Goal: Task Accomplishment & Management: Use online tool/utility

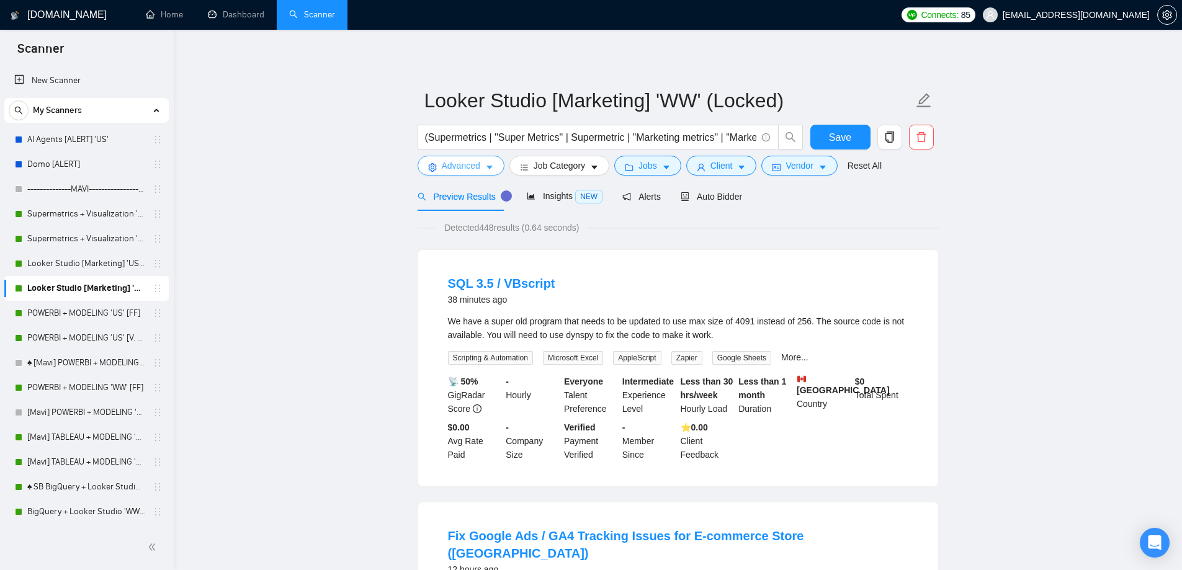
click at [474, 166] on span "Advanced" at bounding box center [461, 166] width 38 height 14
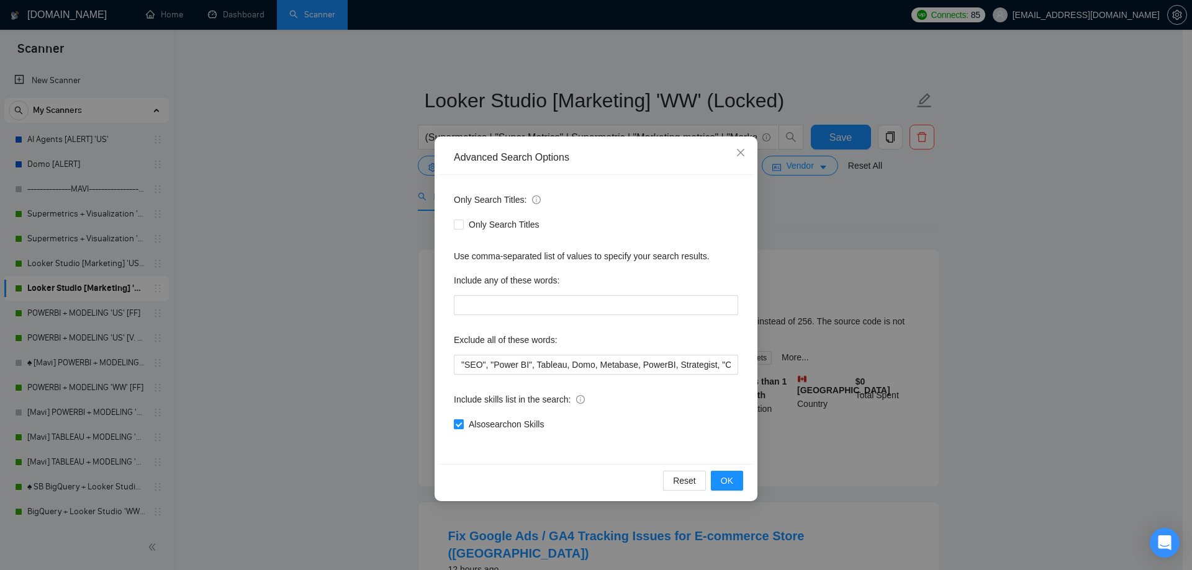
click at [519, 422] on span "Also search on Skills" at bounding box center [506, 425] width 85 height 14
click at [462, 422] on input "Also search on Skills" at bounding box center [458, 424] width 9 height 9
checkbox input "false"
click at [725, 482] on span "OK" at bounding box center [727, 481] width 12 height 14
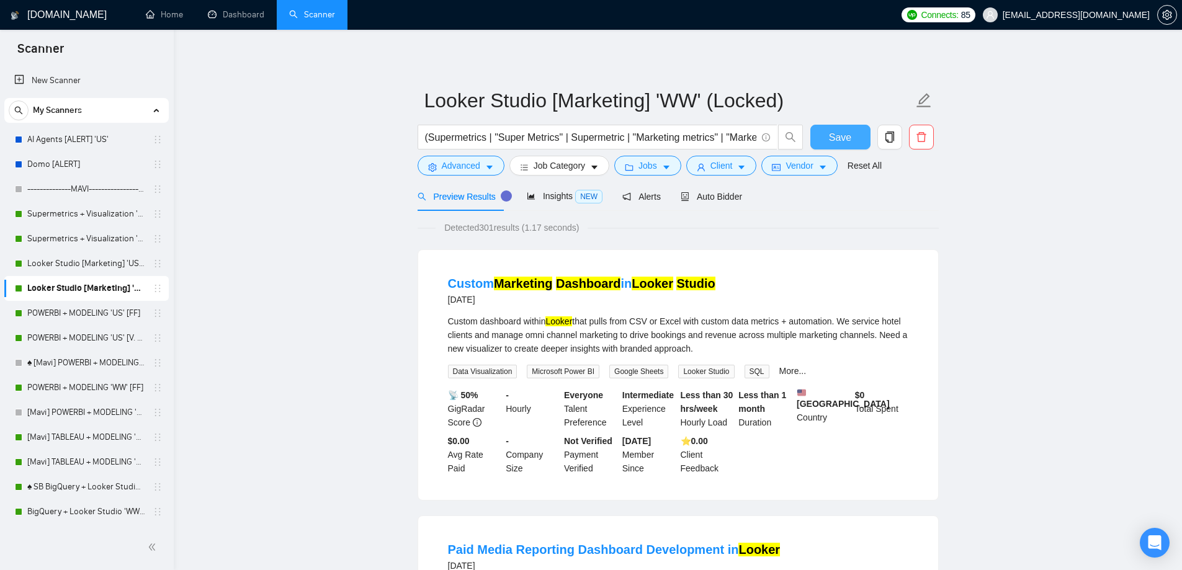
click at [855, 140] on button "Save" at bounding box center [840, 137] width 60 height 25
click at [127, 264] on link "Looker Studio [Marketing] 'US' (Locked + Boost)" at bounding box center [86, 263] width 118 height 25
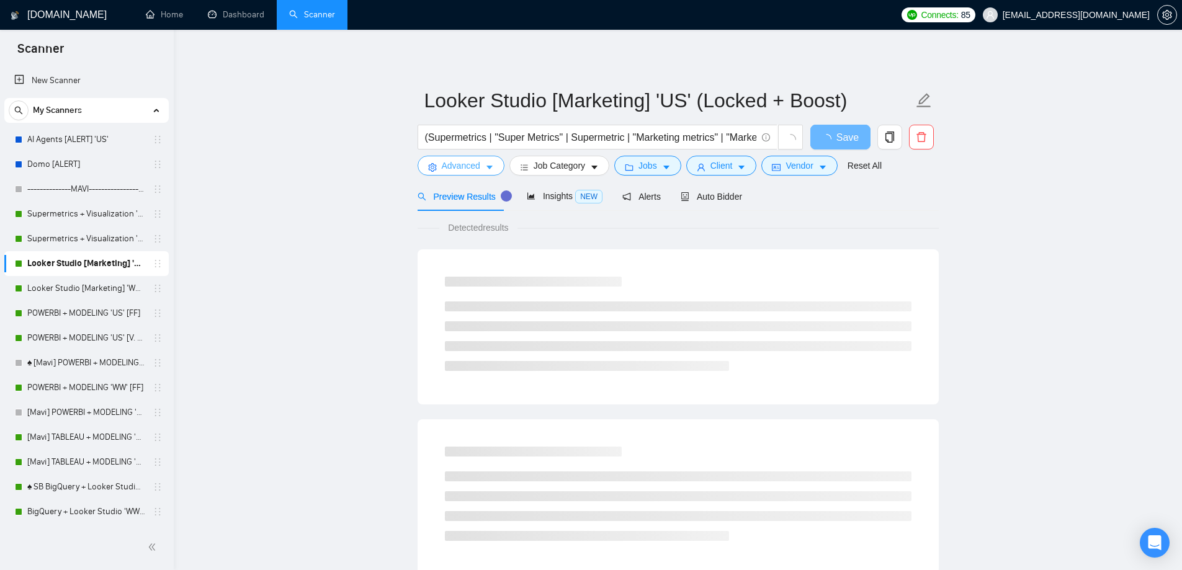
click at [447, 171] on span "Advanced" at bounding box center [461, 166] width 38 height 14
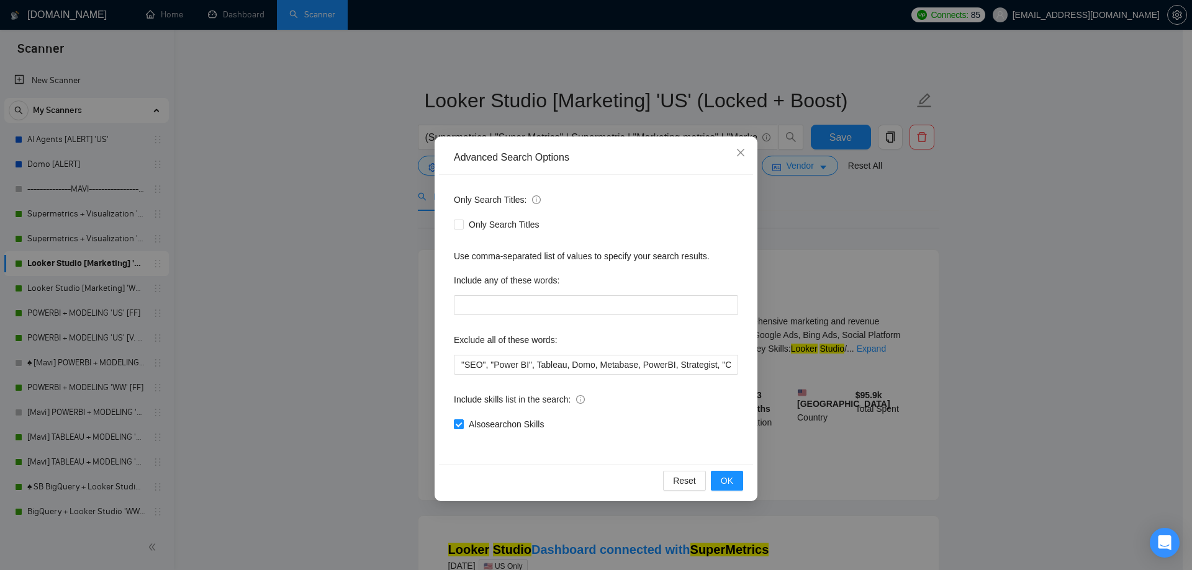
drag, startPoint x: 498, startPoint y: 420, endPoint x: 662, endPoint y: 444, distance: 165.0
click at [500, 420] on span "Also search on Skills" at bounding box center [506, 425] width 85 height 14
click at [462, 420] on input "Also search on Skills" at bounding box center [458, 424] width 9 height 9
checkbox input "false"
click at [735, 477] on button "OK" at bounding box center [727, 481] width 32 height 20
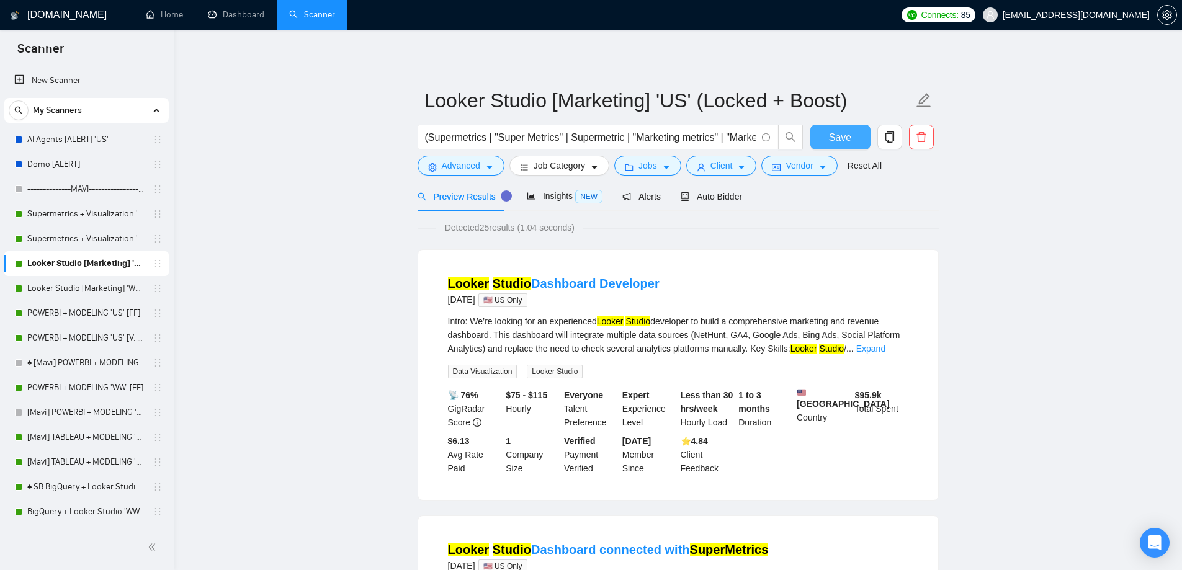
click at [840, 135] on span "Save" at bounding box center [840, 138] width 22 height 16
